Goal: Check status: Check status

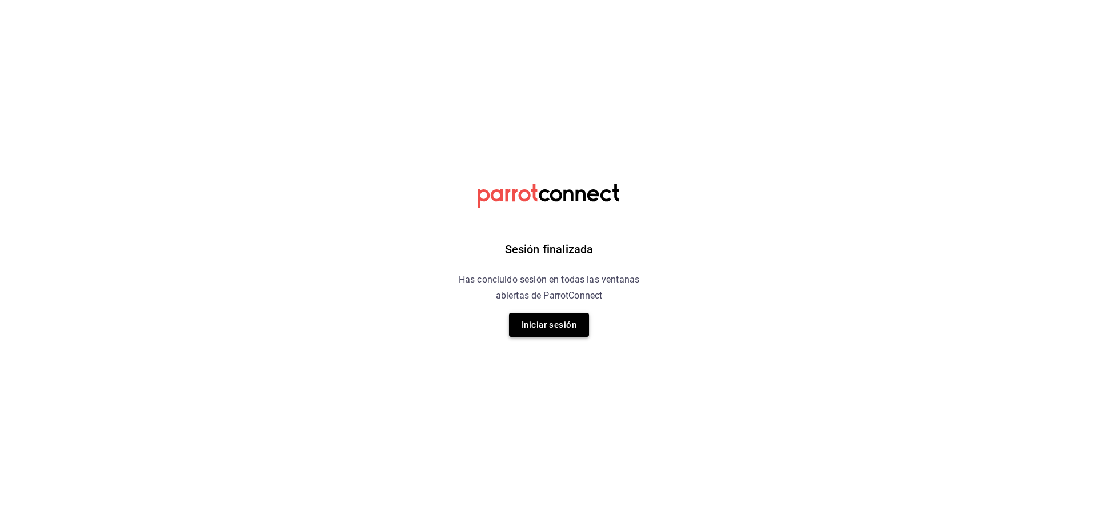
click at [526, 326] on button "Iniciar sesión" at bounding box center [549, 325] width 80 height 24
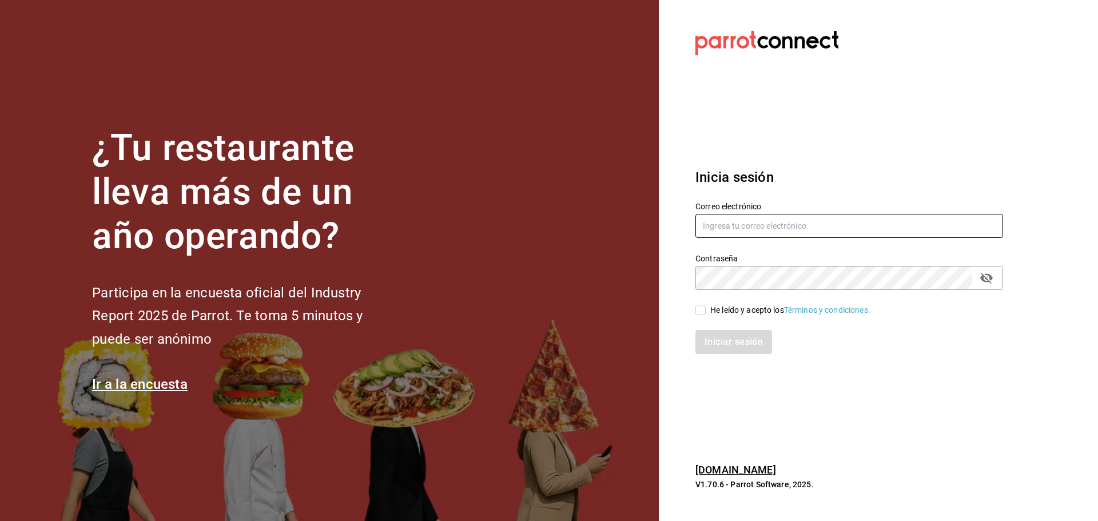
type input "[EMAIL_ADDRESS][DOMAIN_NAME]"
click at [703, 308] on input "He leído y acepto los Términos y condiciones." at bounding box center [700, 310] width 10 height 10
checkbox input "true"
click at [717, 339] on button "Iniciar sesión" at bounding box center [734, 342] width 78 height 24
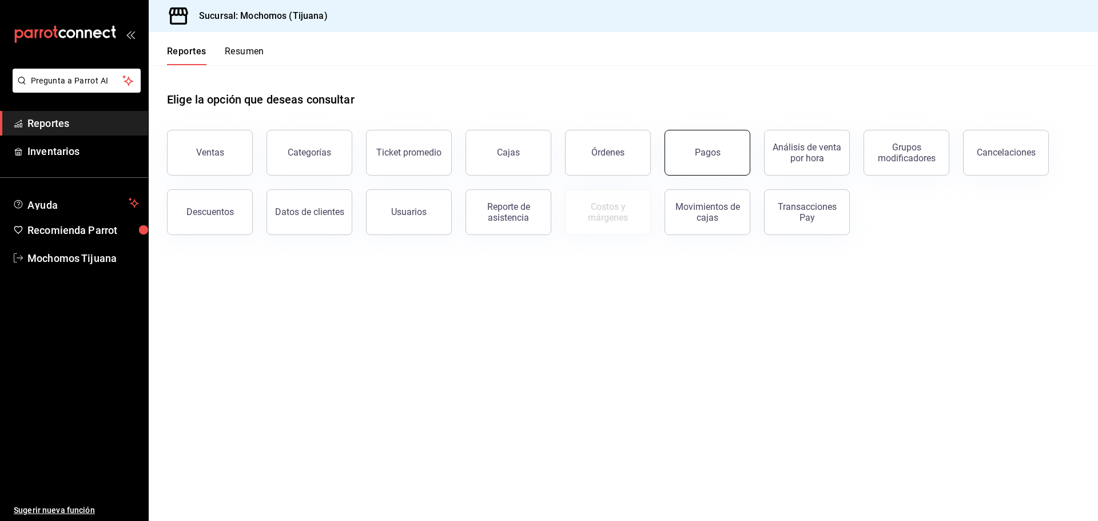
click at [686, 159] on button "Pagos" at bounding box center [707, 153] width 86 height 46
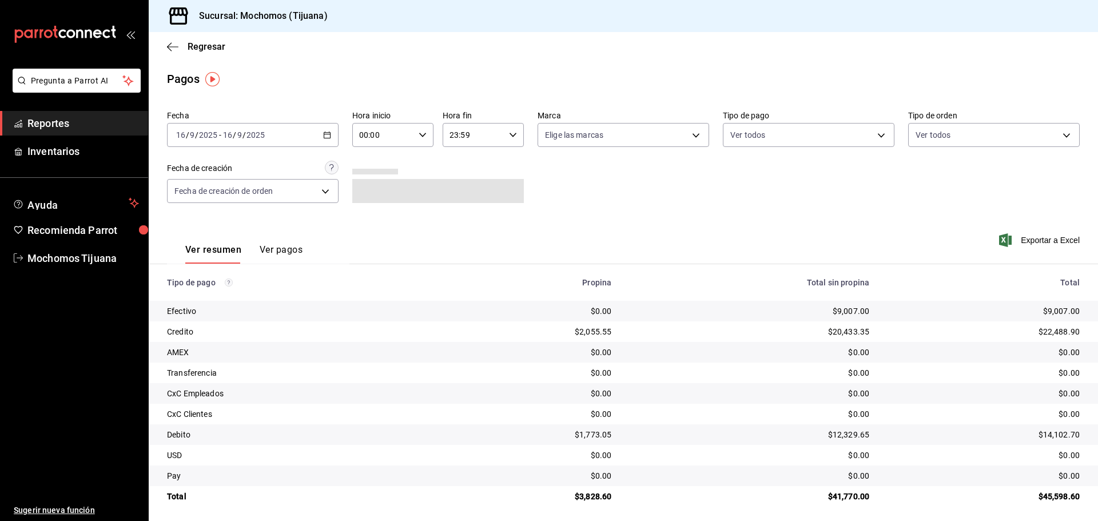
click at [418, 138] on icon "button" at bounding box center [422, 135] width 8 height 8
click at [364, 210] on button "04" at bounding box center [371, 216] width 36 height 23
type input "04:00"
click at [872, 134] on div at bounding box center [549, 260] width 1098 height 521
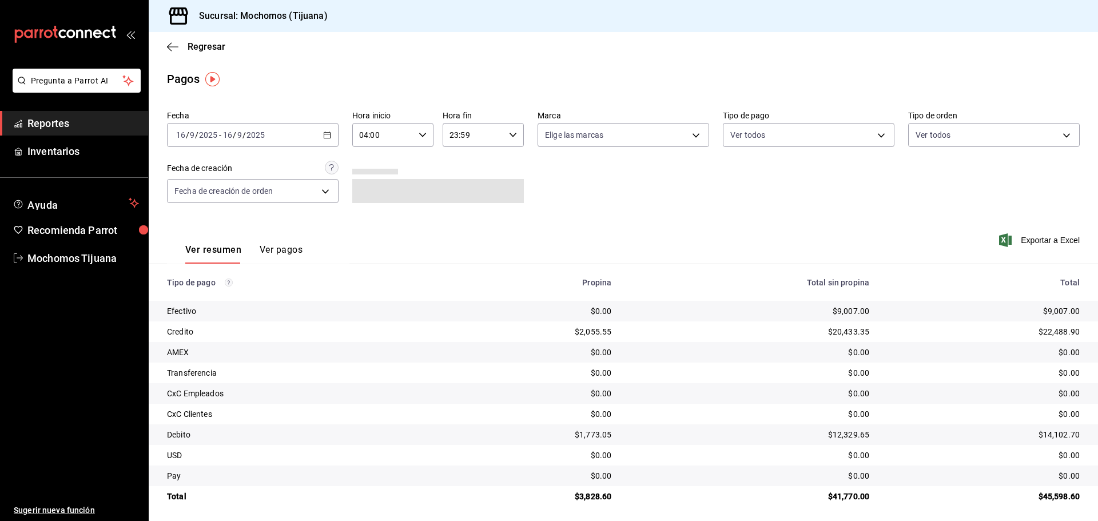
click at [872, 134] on body "Pregunta a Parrot AI Reportes Inventarios Ayuda Recomienda Parrot Mochomos Tiju…" at bounding box center [549, 260] width 1098 height 521
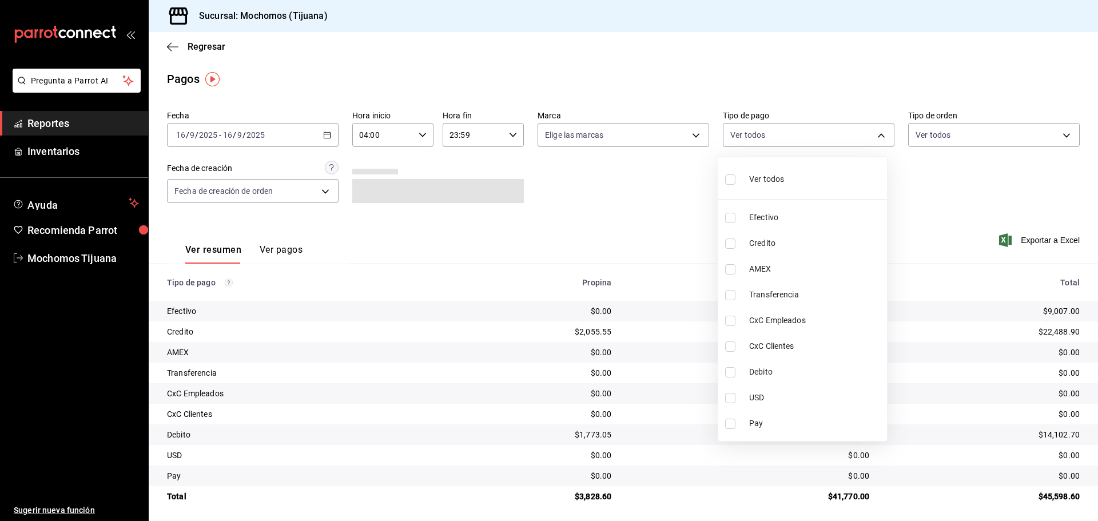
click at [848, 240] on span "Credito" at bounding box center [815, 243] width 133 height 12
type input "a27a072c-b141-4985-9f83-ae60dbe2196b"
checkbox input "true"
click at [840, 367] on span "Debito" at bounding box center [820, 372] width 133 height 12
type input "a27a072c-b141-4985-9f83-ae60dbe2196b,b7370aa5-450f-4a05-bab4-2784151f97fb"
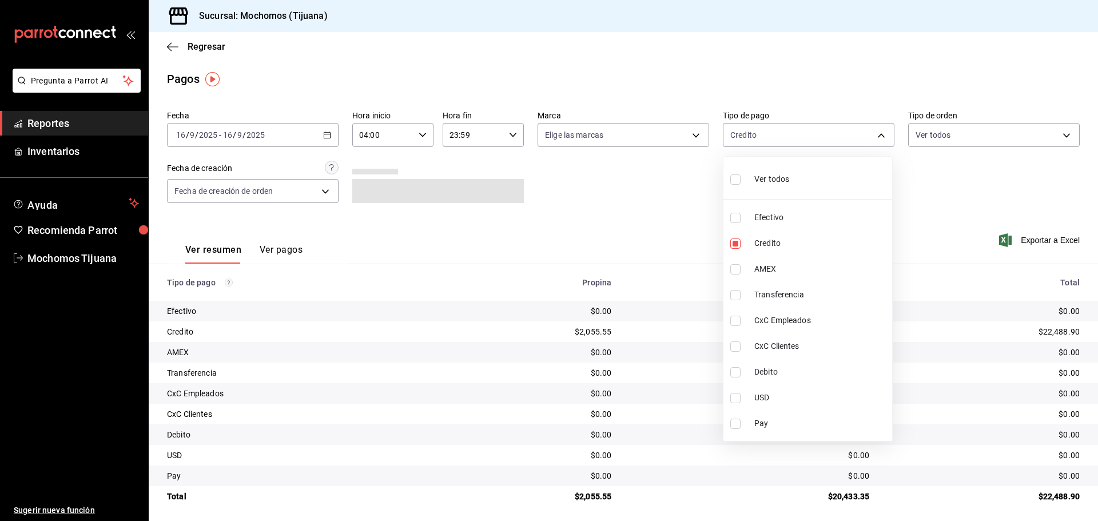
checkbox input "true"
